Goal: Find specific page/section: Find specific page/section

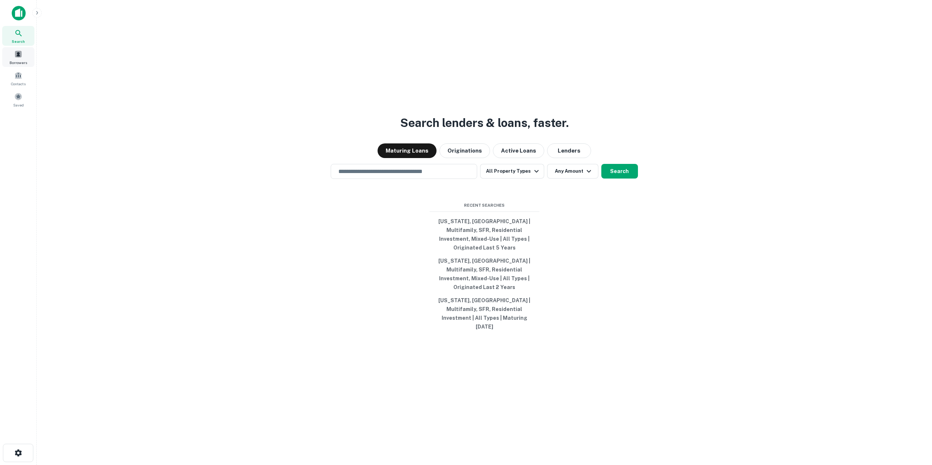
click at [18, 59] on div "Borrowers" at bounding box center [18, 57] width 32 height 20
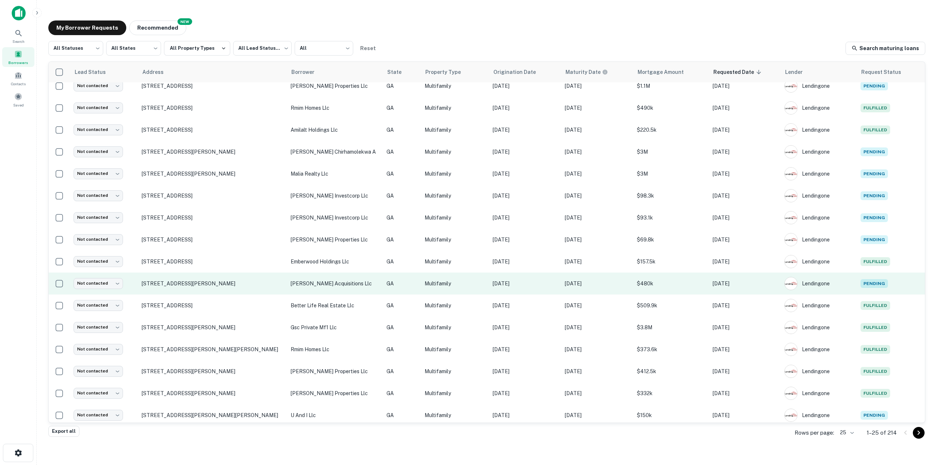
scroll to position [209, 0]
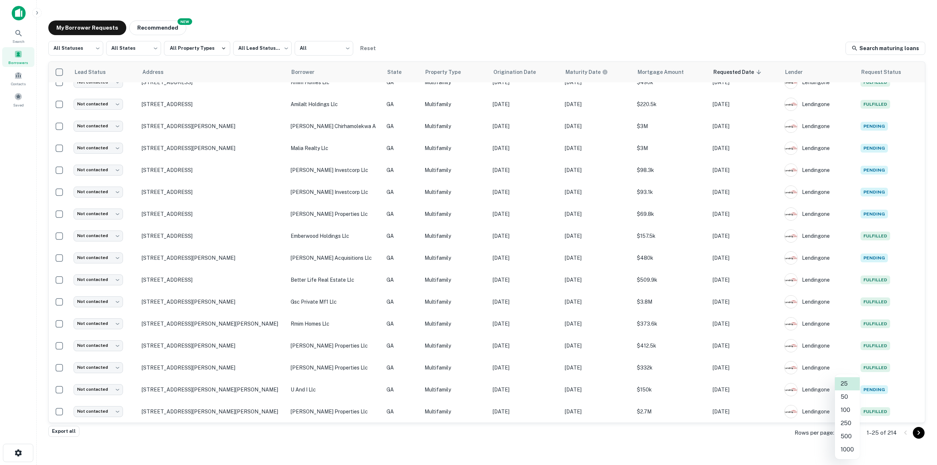
click at [851, 433] on body "Search Borrowers Contacts Saved My Borrower Requests NEW Recommended All Status…" at bounding box center [468, 232] width 937 height 465
click at [850, 434] on li "500" at bounding box center [847, 436] width 25 height 13
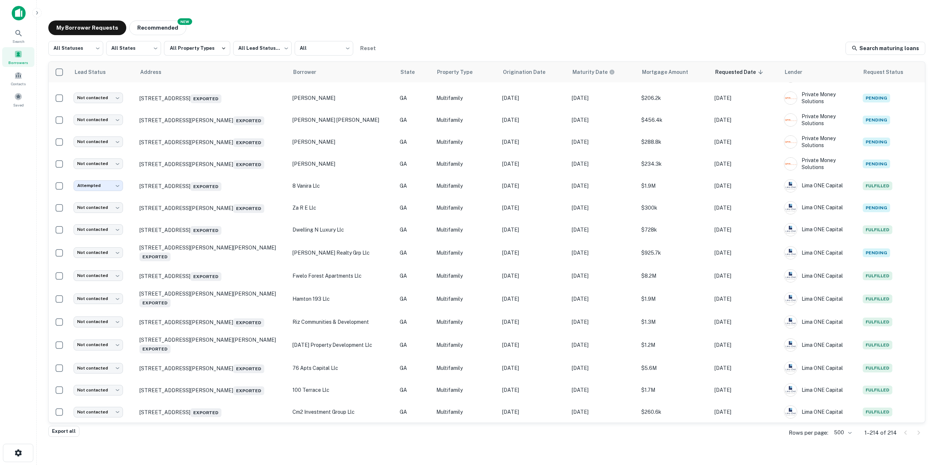
scroll to position [3019, 0]
